Goal: Task Accomplishment & Management: Manage account settings

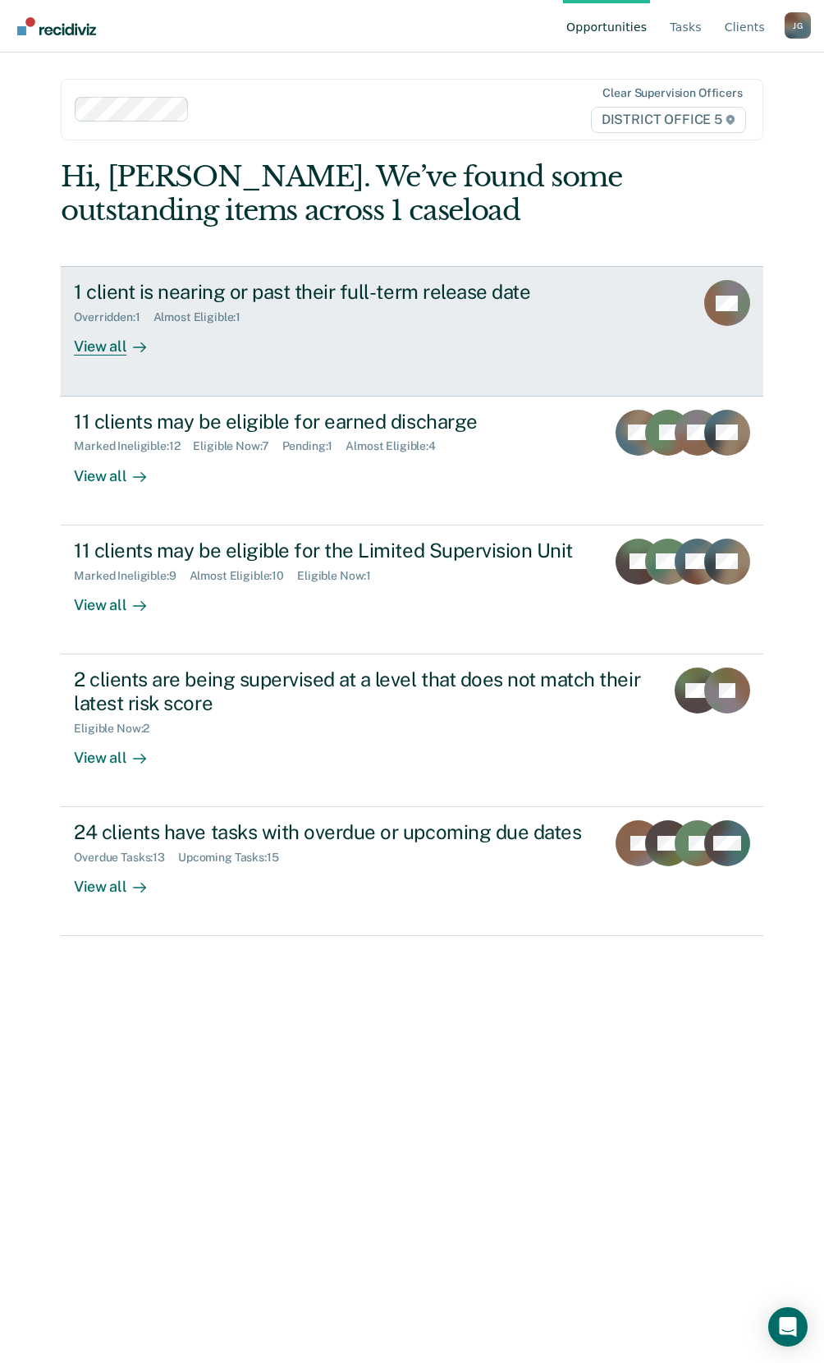
click at [380, 289] on div "1 client is nearing or past their full-term release date" at bounding box center [362, 292] width 576 height 24
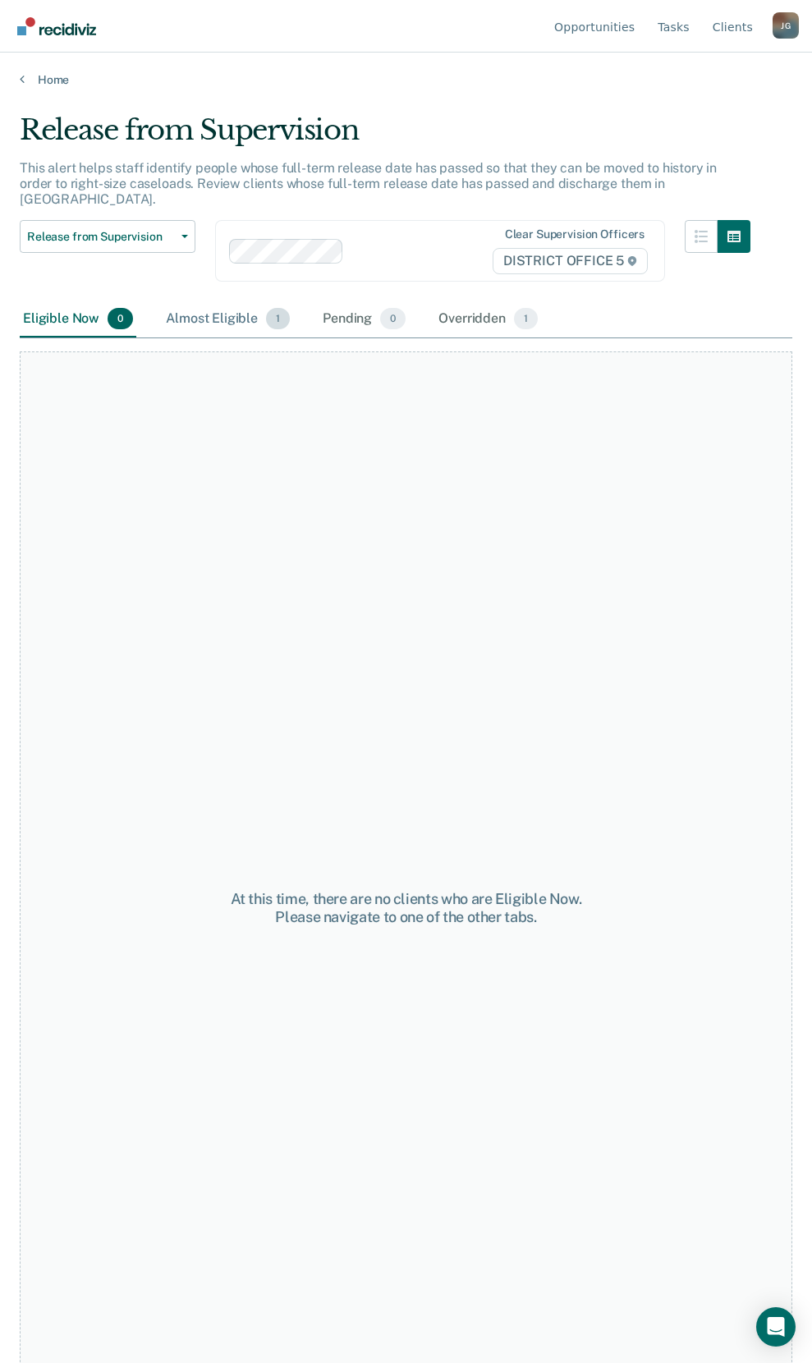
click at [249, 306] on div "Almost Eligible 1" at bounding box center [228, 319] width 131 height 36
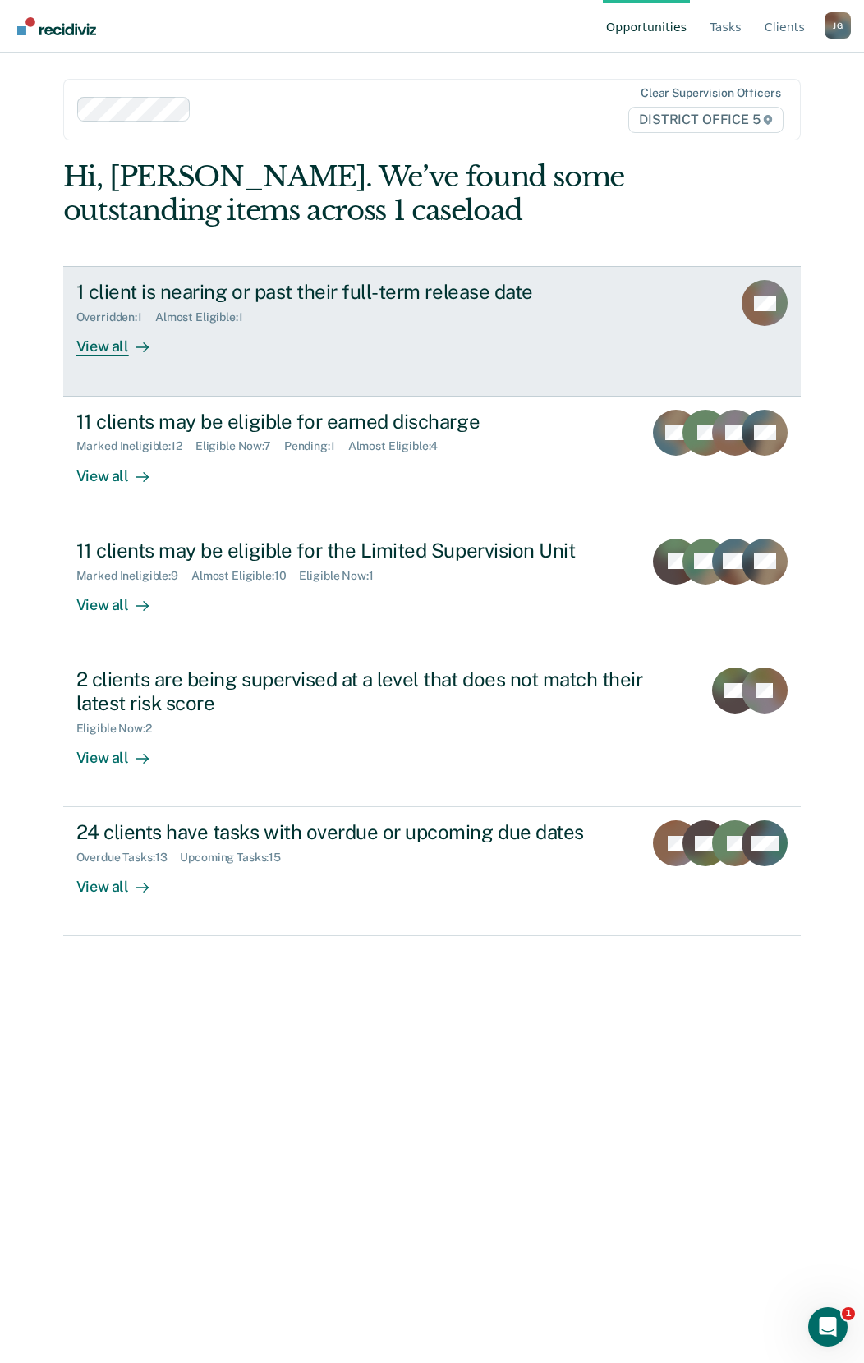
click at [163, 297] on div "1 client is nearing or past their full-term release date" at bounding box center [364, 292] width 576 height 24
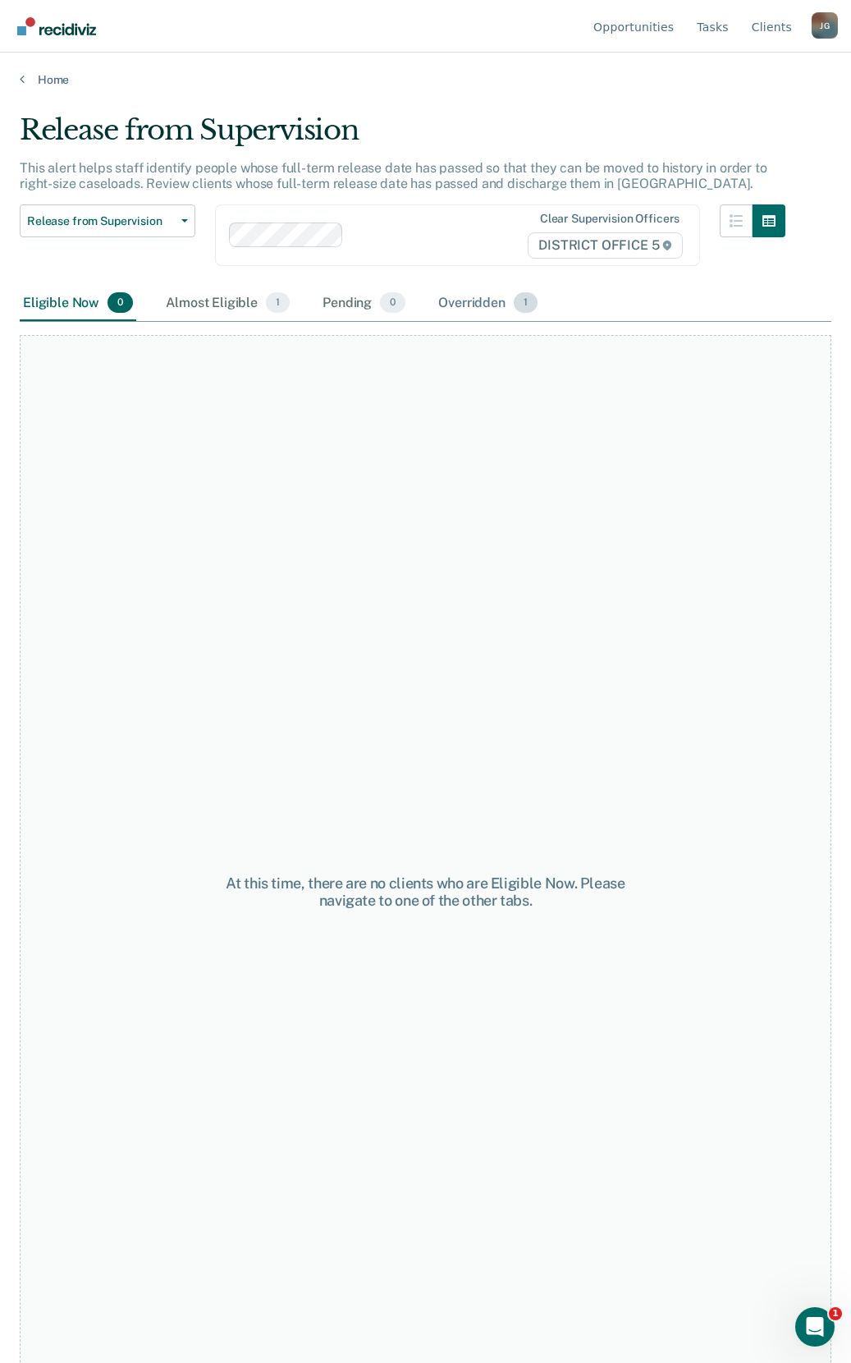
click at [466, 305] on div "Overridden 1" at bounding box center [488, 304] width 106 height 36
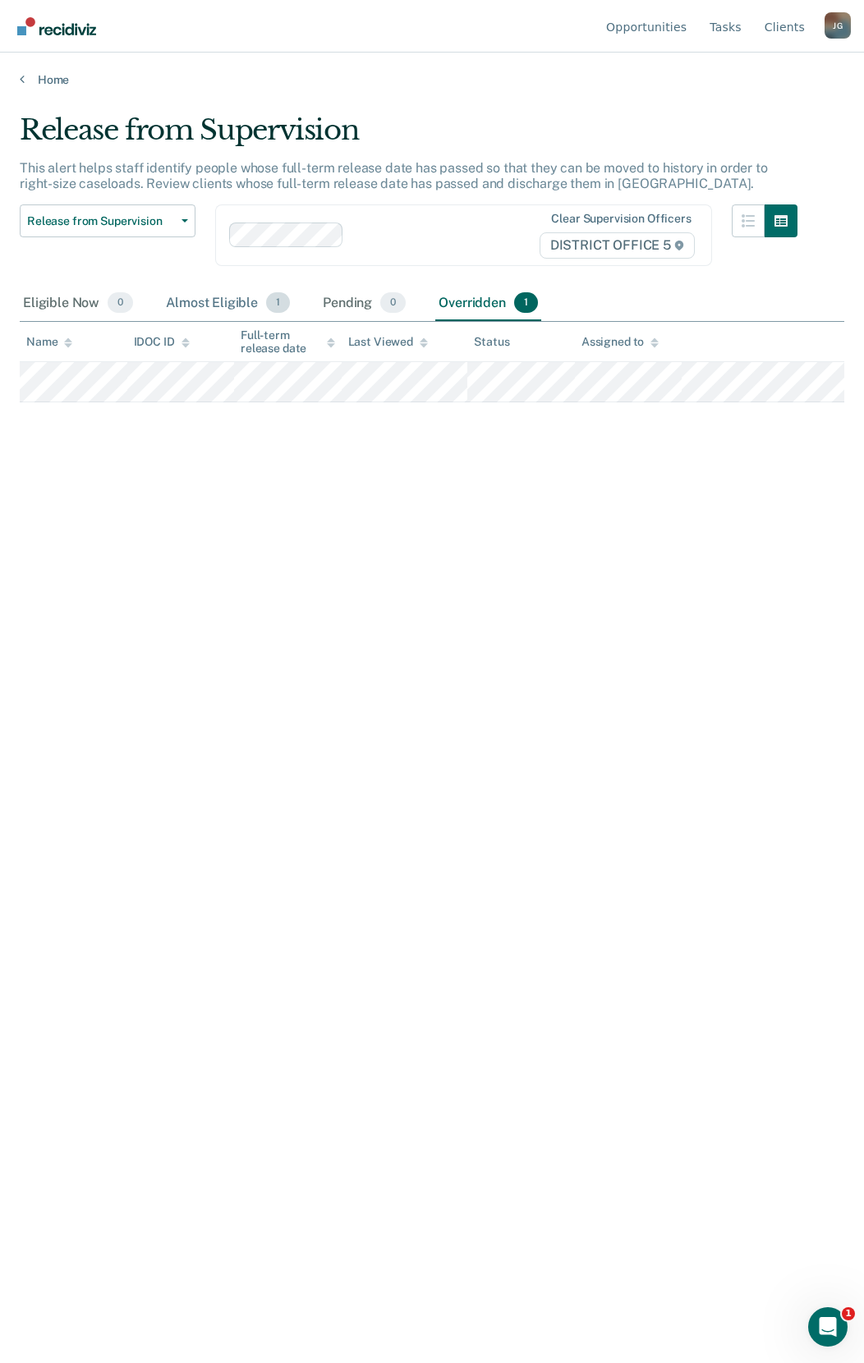
click at [182, 308] on div "Almost Eligible 1" at bounding box center [228, 304] width 131 height 36
click at [42, 79] on link "Home" at bounding box center [432, 79] width 824 height 15
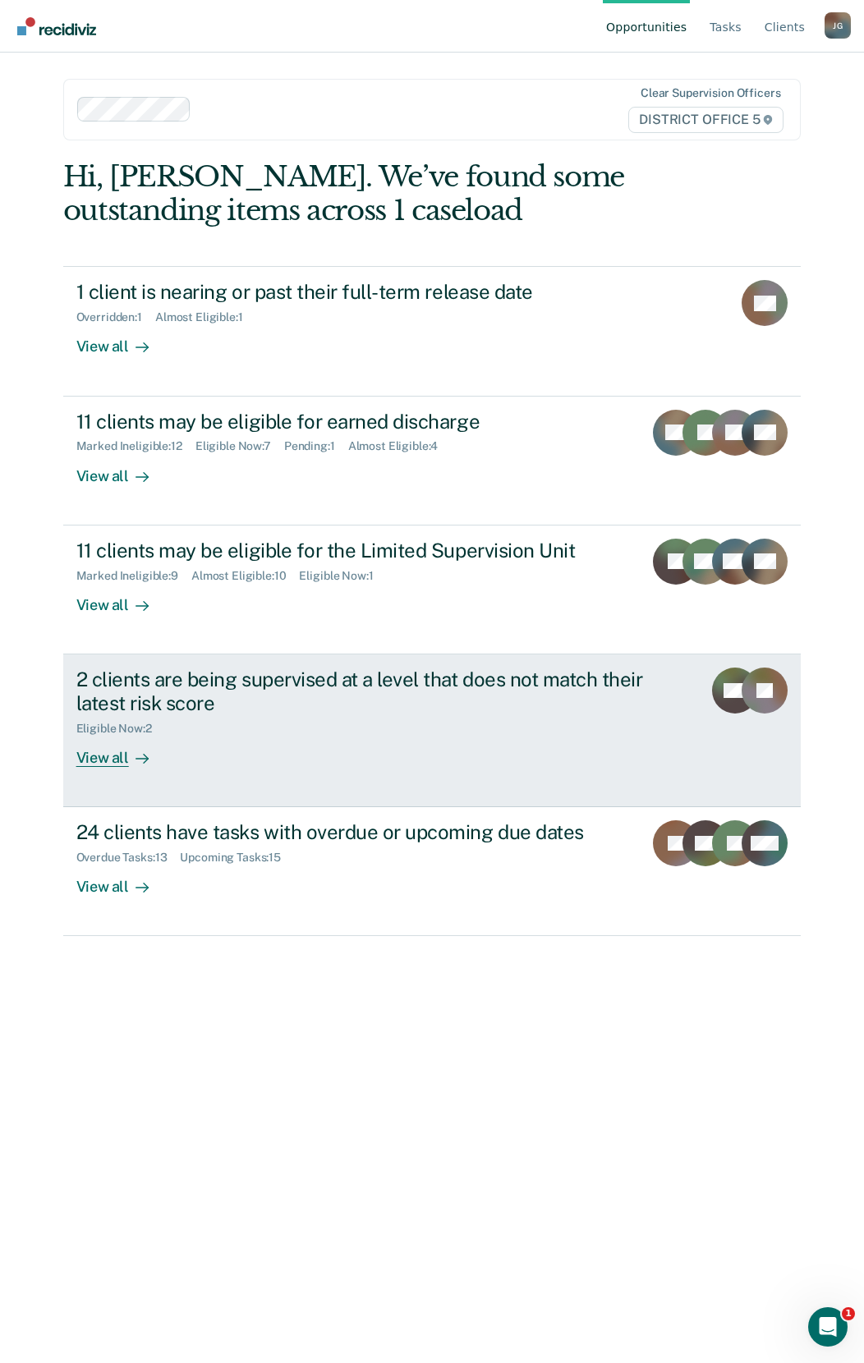
click at [305, 674] on div "2 clients are being supervised at a level that does not match their latest risk…" at bounding box center [364, 691] width 576 height 48
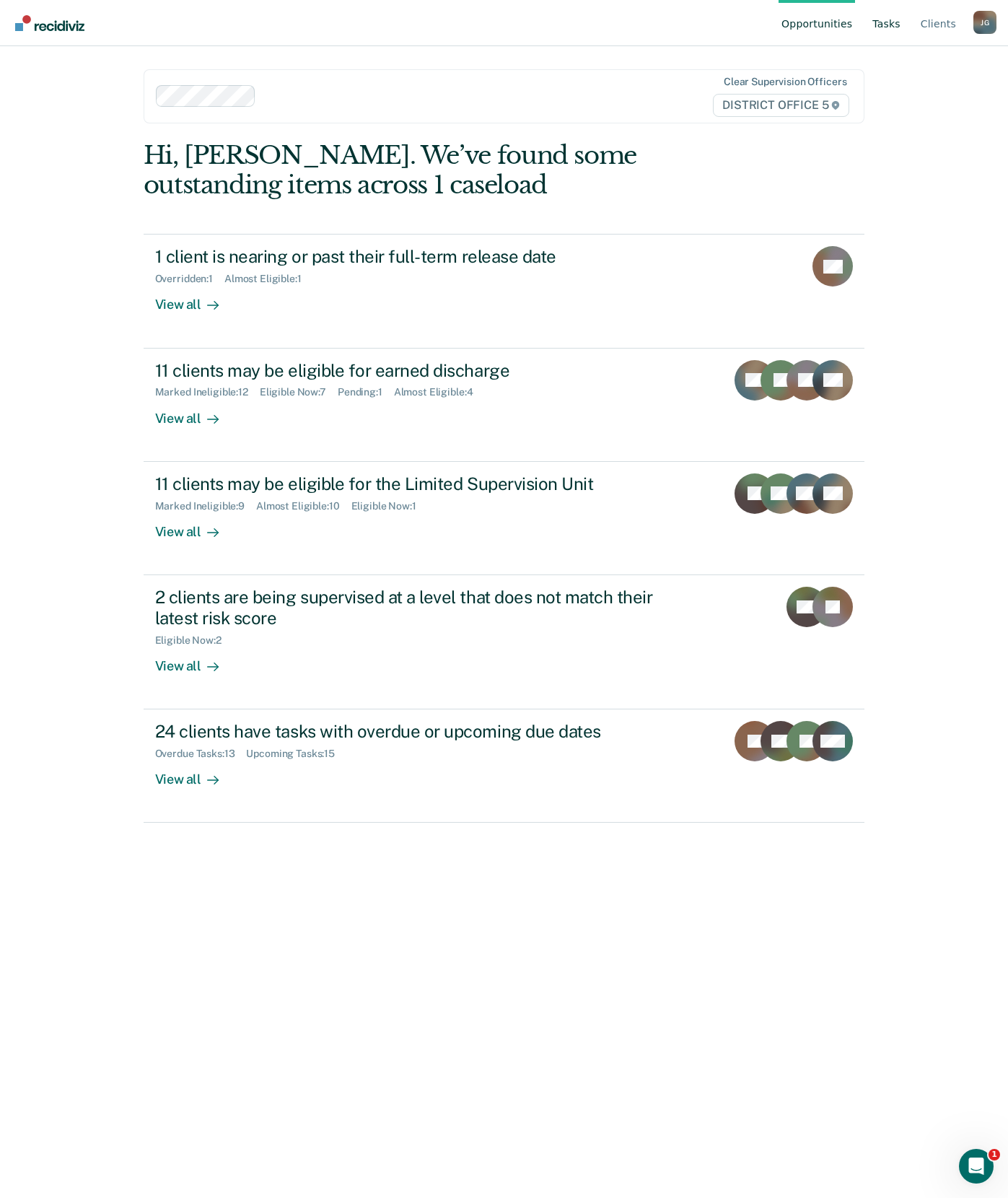
click at [880, 20] on link "Tasks" at bounding box center [886, 23] width 34 height 47
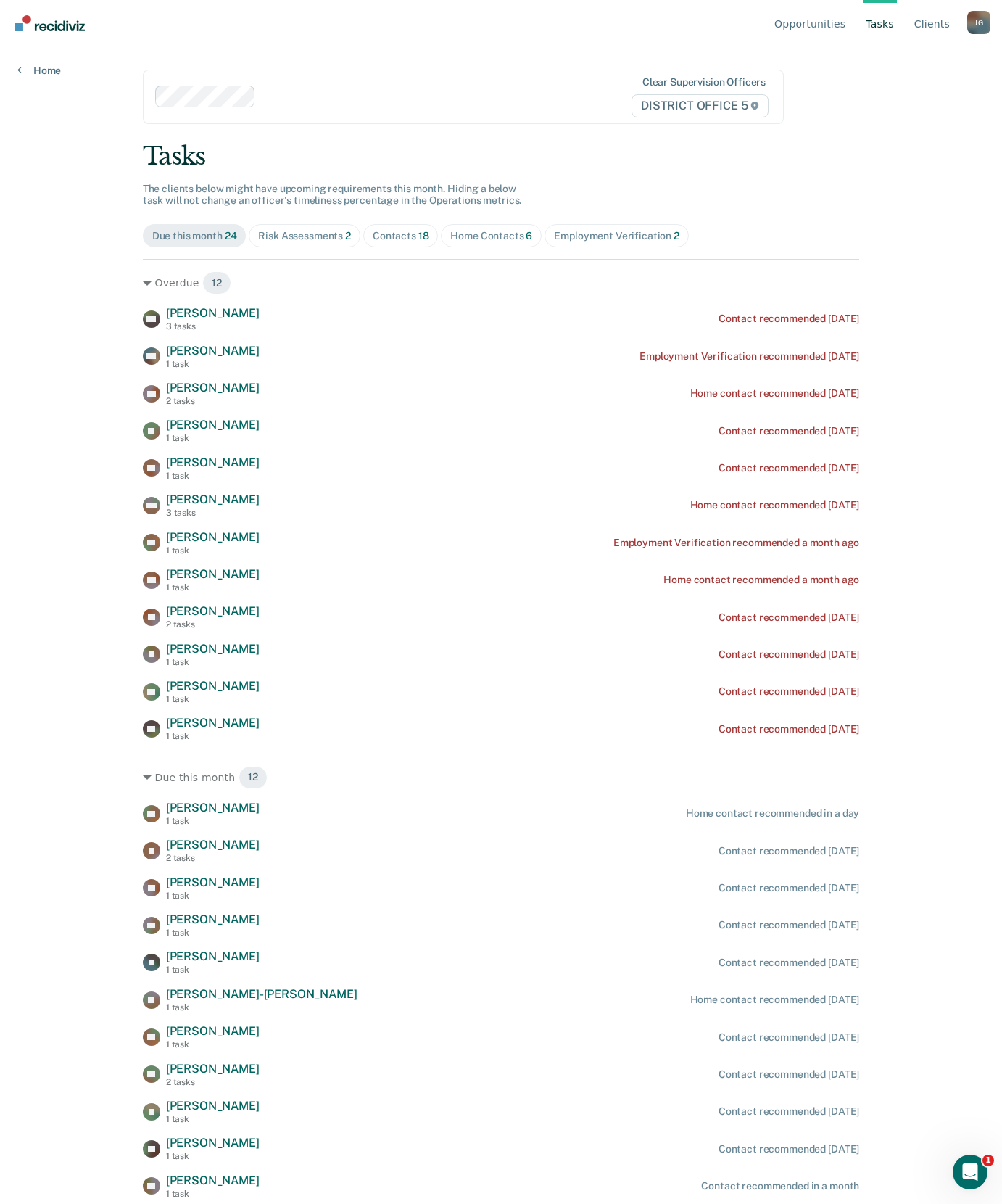
click at [300, 241] on div "Risk Assessments 2" at bounding box center [304, 236] width 93 height 12
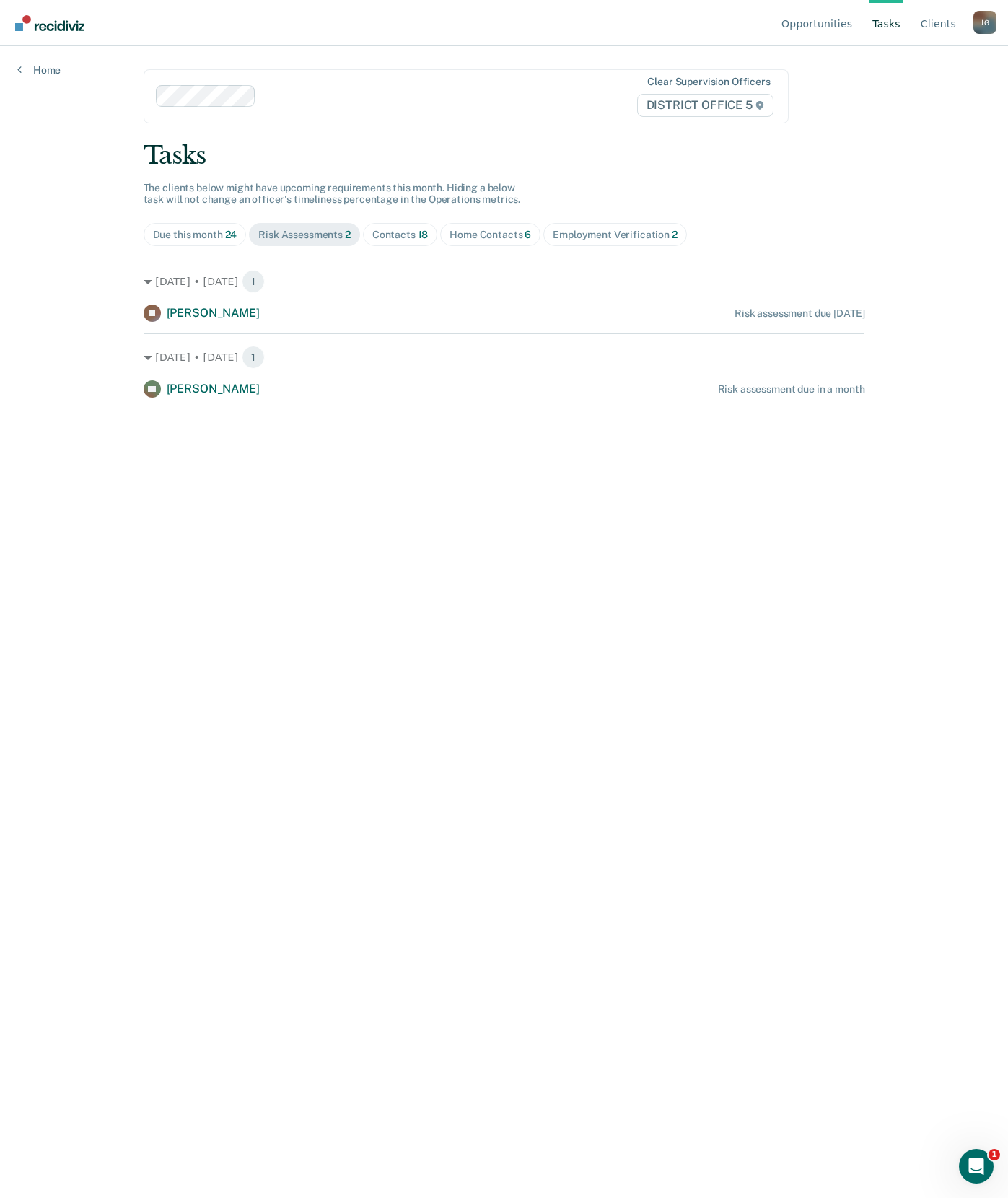
click at [501, 240] on div "Home Contacts 6" at bounding box center [489, 235] width 82 height 12
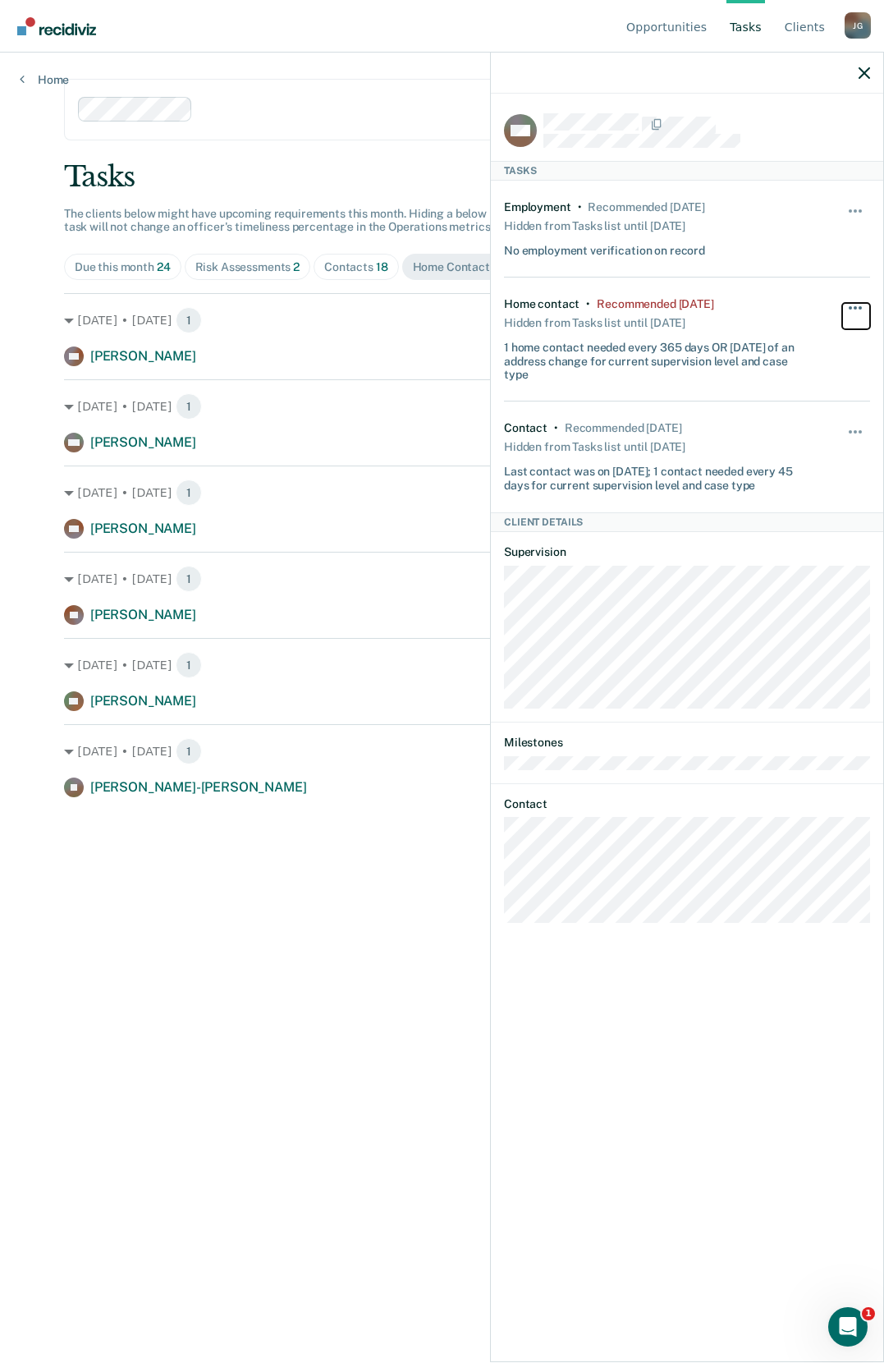
click at [853, 305] on button "button" at bounding box center [856, 316] width 28 height 26
click at [786, 437] on button "90 days" at bounding box center [811, 439] width 118 height 26
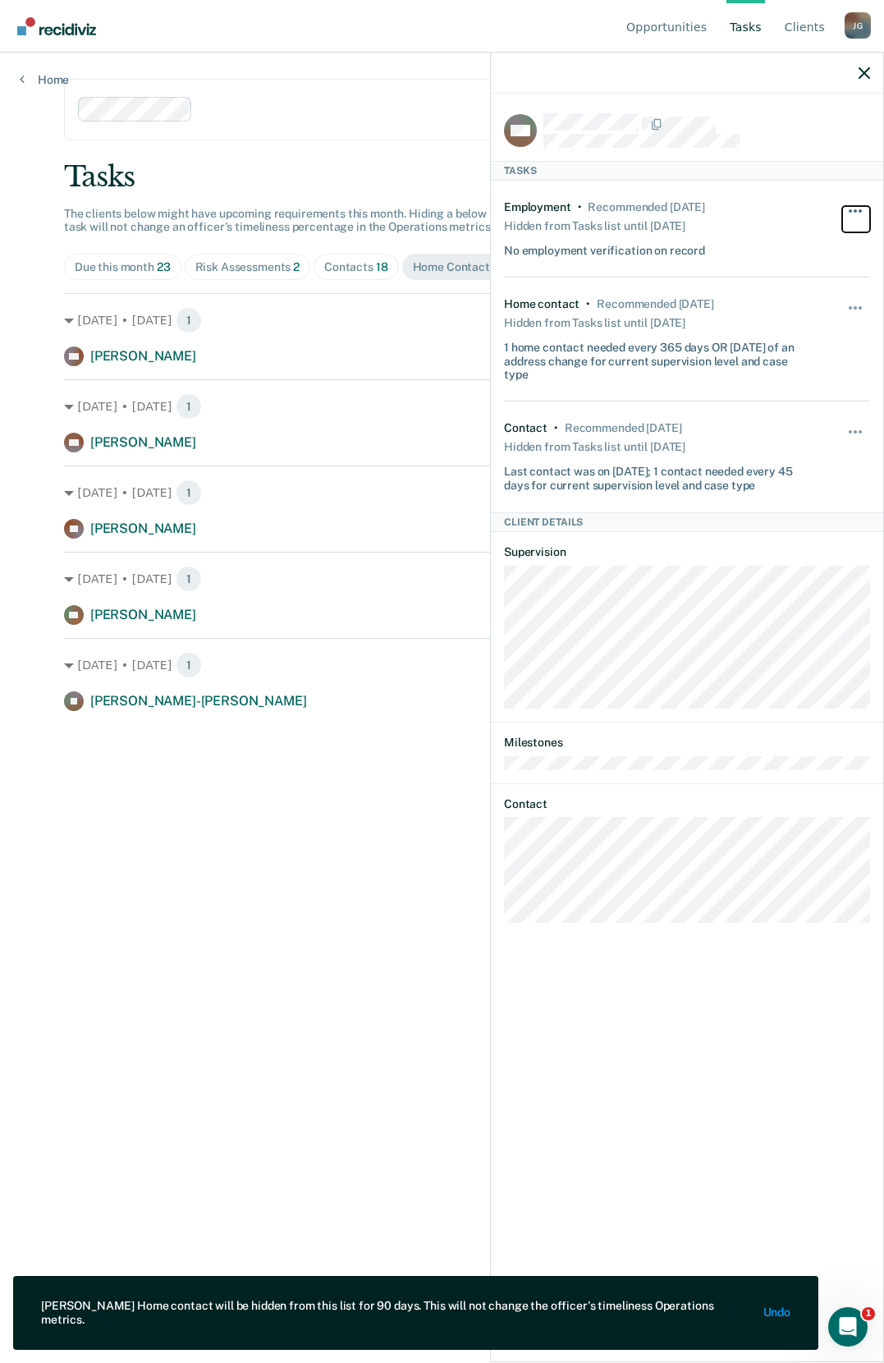
click at [855, 206] on button "button" at bounding box center [856, 219] width 28 height 26
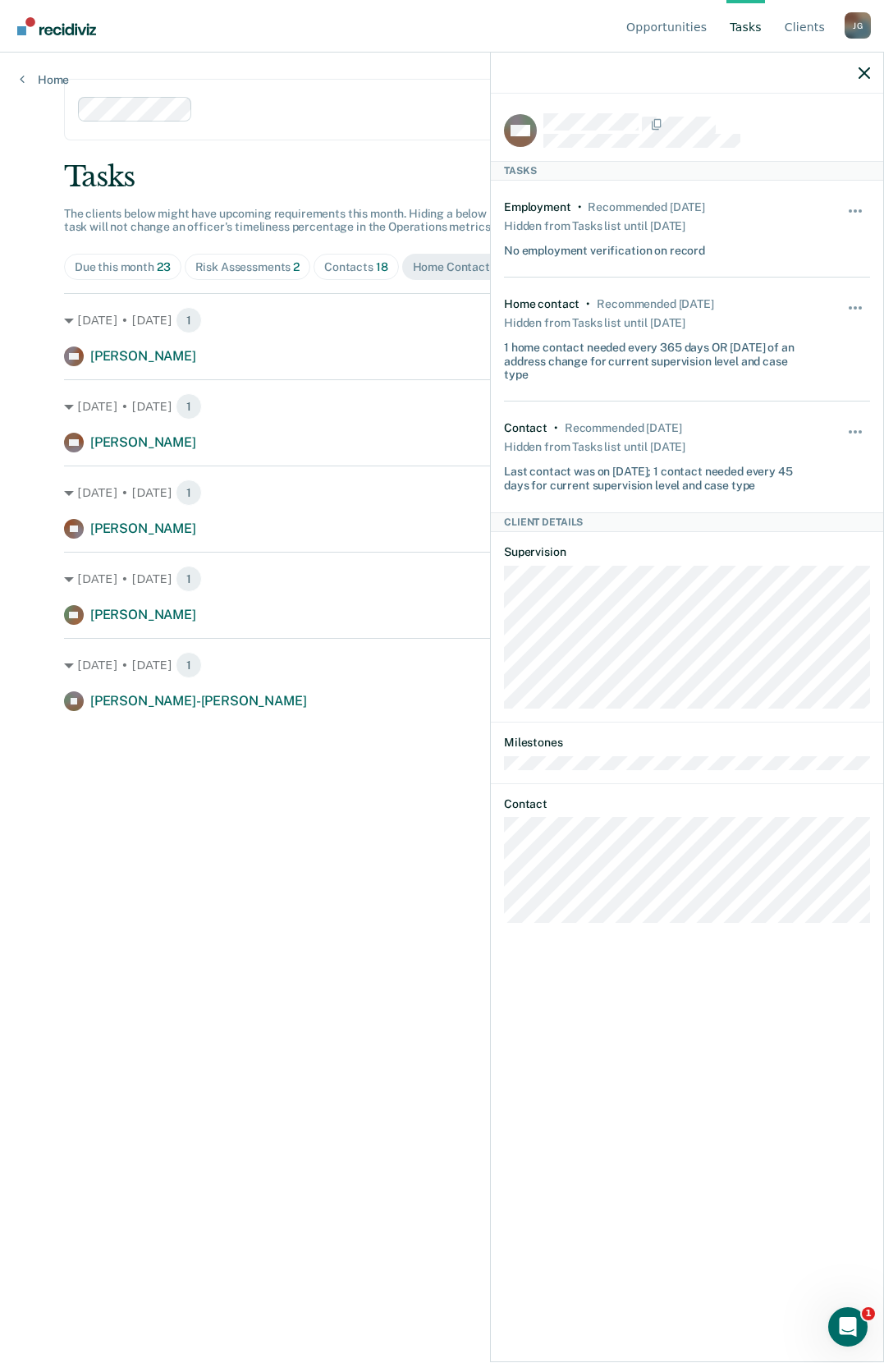
click at [704, 211] on div "Recommended 2 months ago" at bounding box center [646, 207] width 117 height 14
click at [861, 78] on icon "button" at bounding box center [864, 72] width 11 height 11
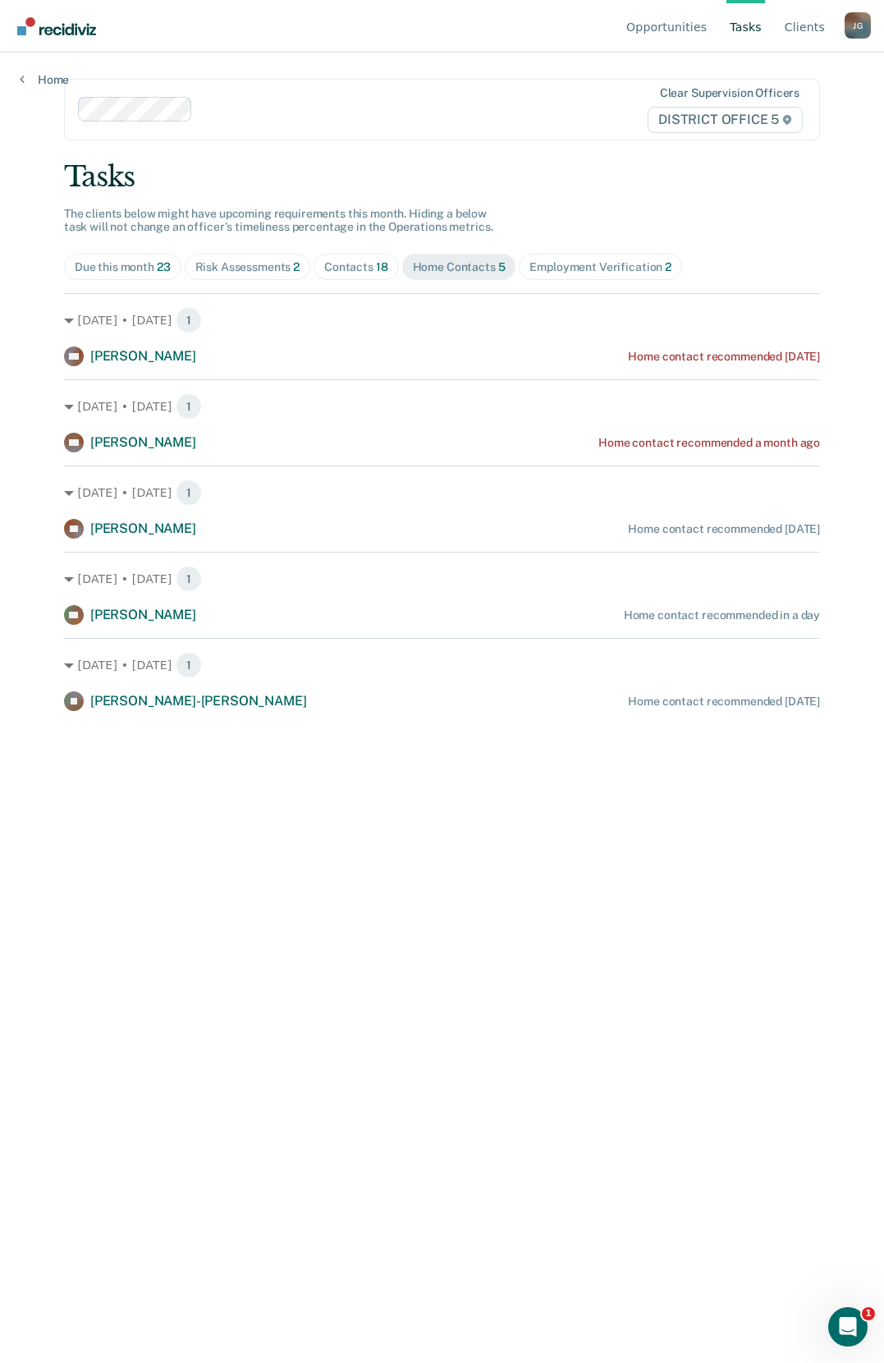
click at [589, 265] on div "Employment Verification 2" at bounding box center [600, 267] width 142 height 14
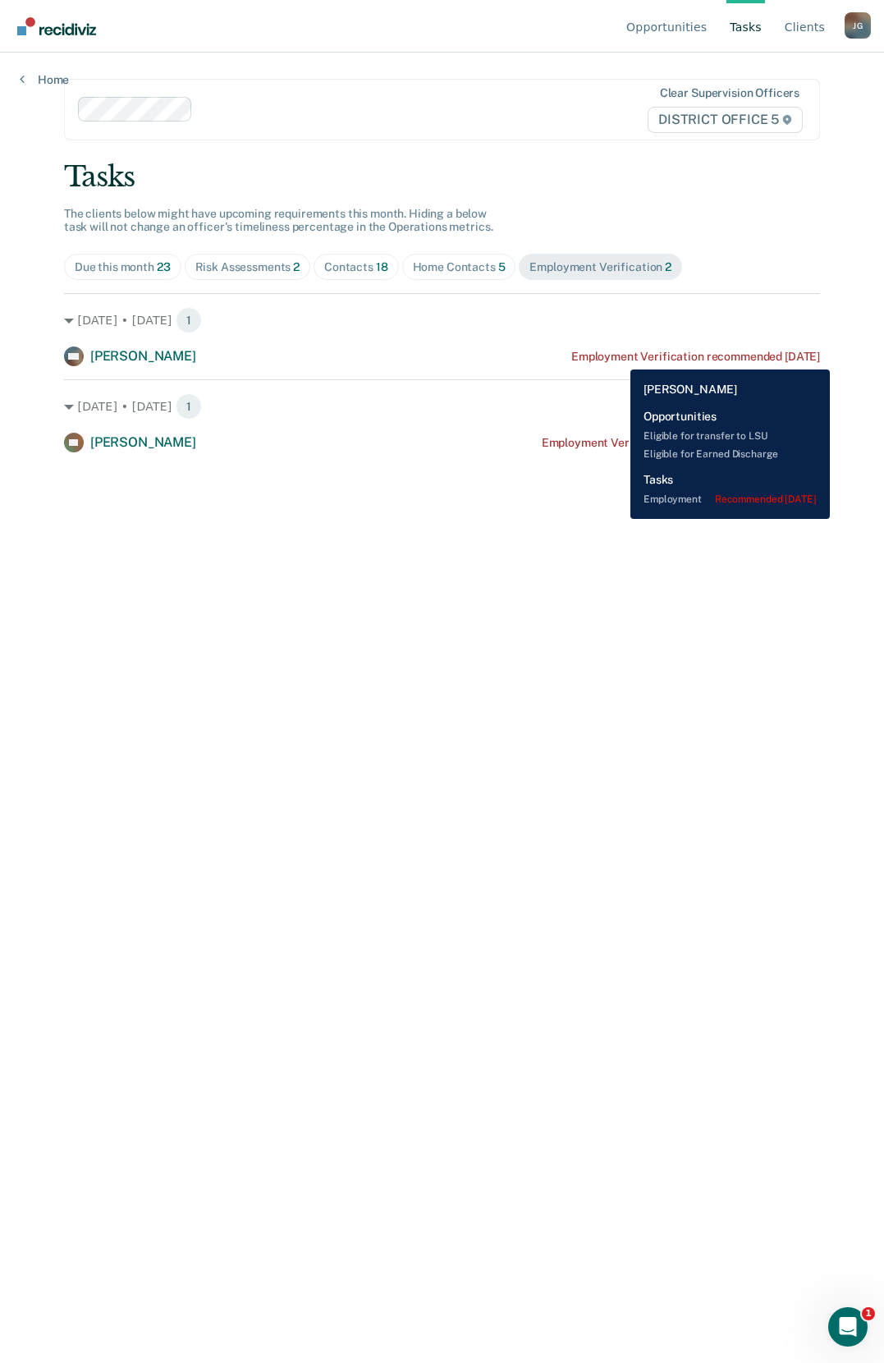
click at [618, 357] on div "Employment Verification recommended 2 years ago" at bounding box center [695, 357] width 249 height 14
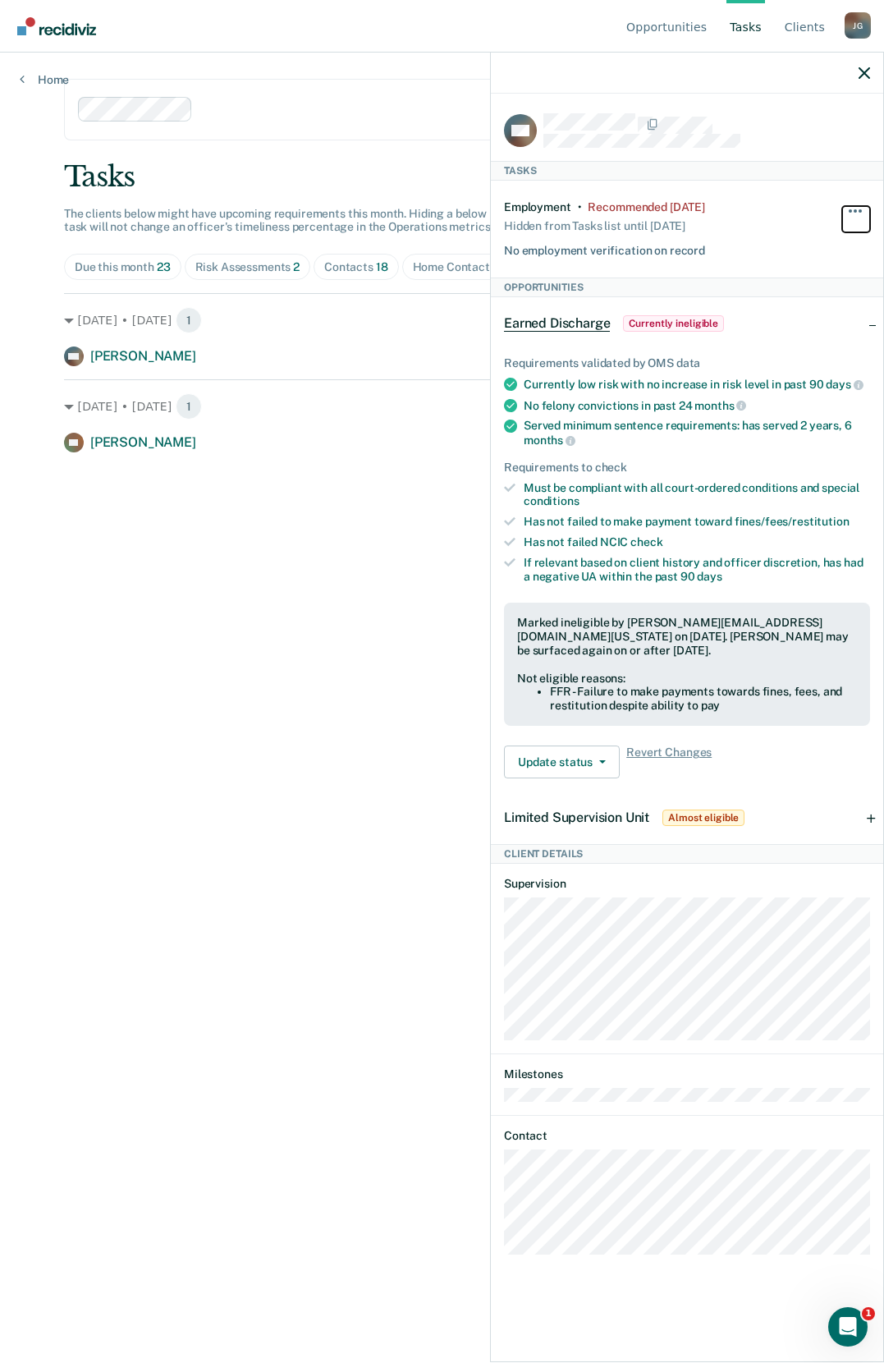
click at [853, 208] on button "button" at bounding box center [856, 219] width 28 height 26
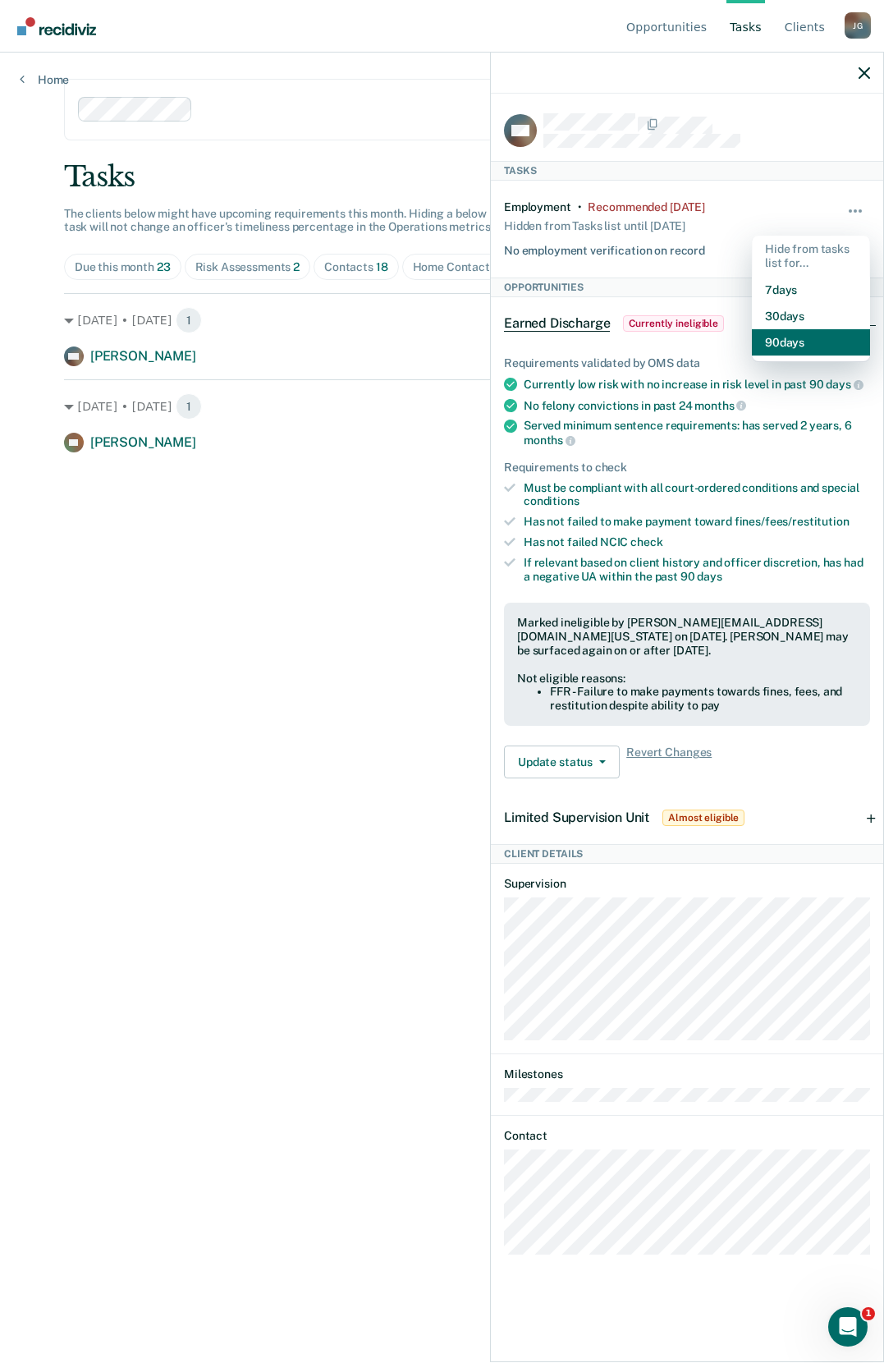
click at [813, 347] on button "90 days" at bounding box center [811, 342] width 118 height 26
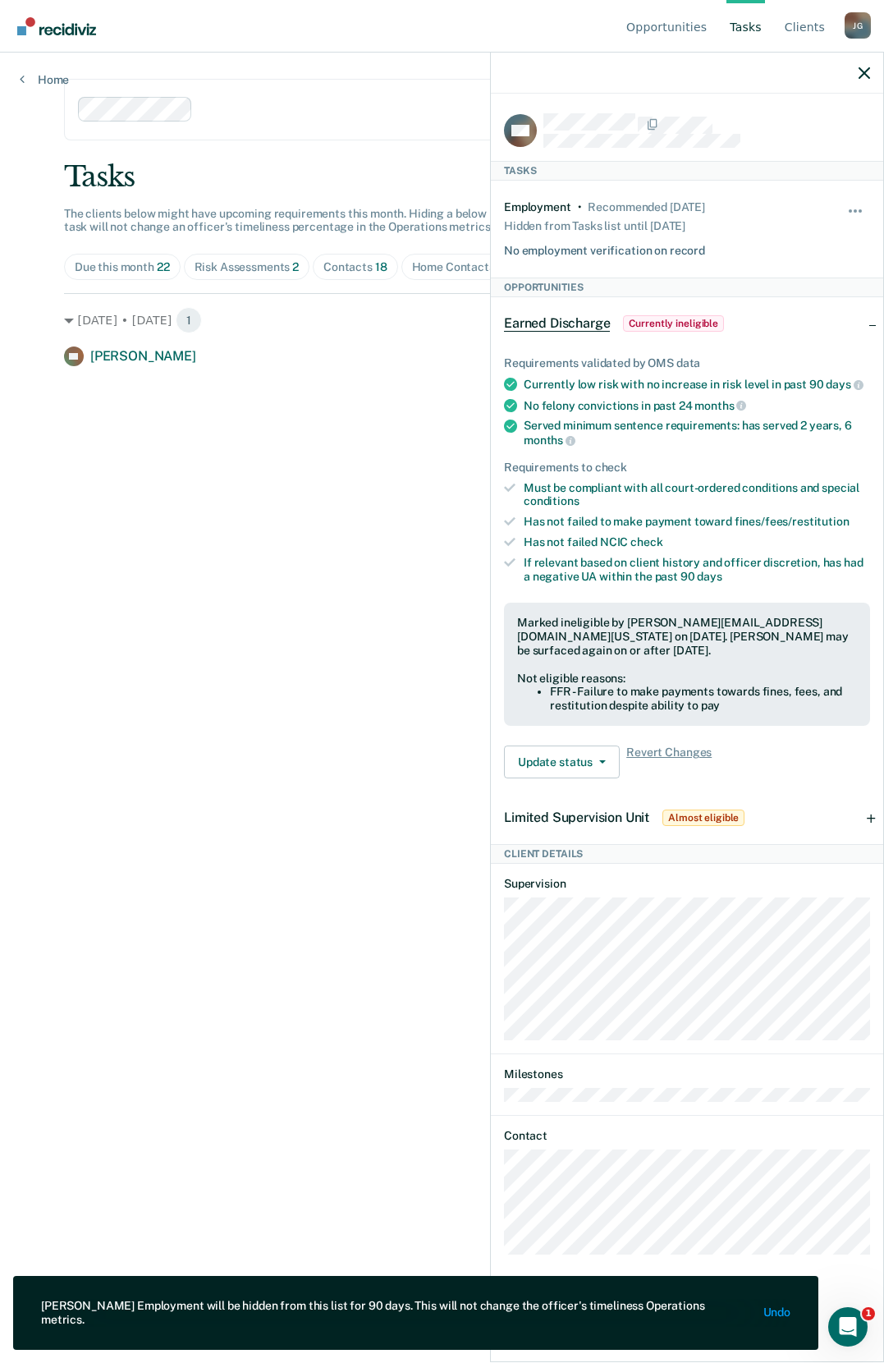
click at [147, 535] on main "Clear supervision officers DISTRICT OFFICE 5 Tasks The clients below might have…" at bounding box center [441, 688] width 795 height 1271
click at [867, 73] on icon "button" at bounding box center [864, 72] width 11 height 11
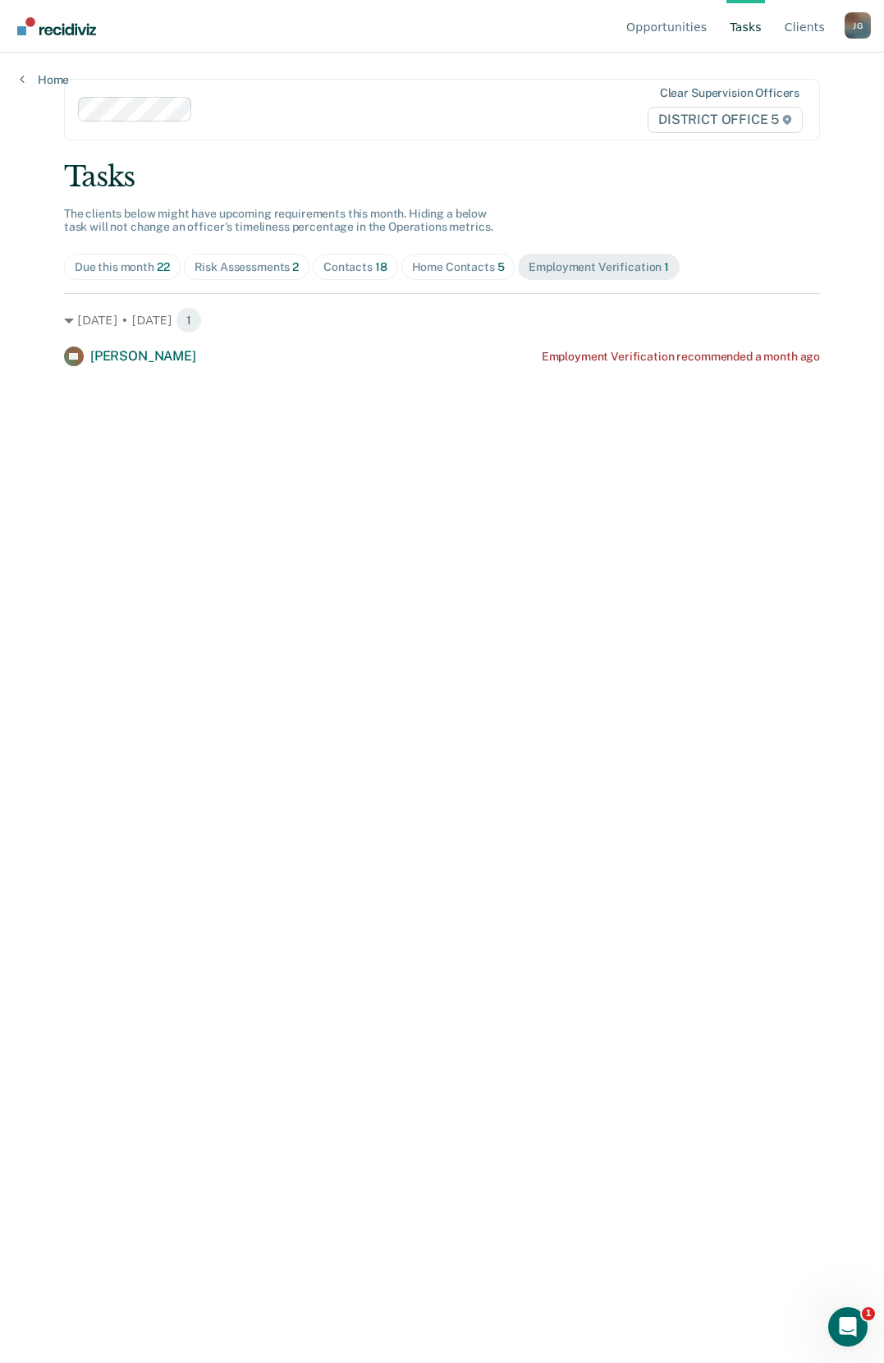
click at [344, 268] on div "Contacts 18" at bounding box center [355, 267] width 64 height 14
